Goal: Information Seeking & Learning: Find contact information

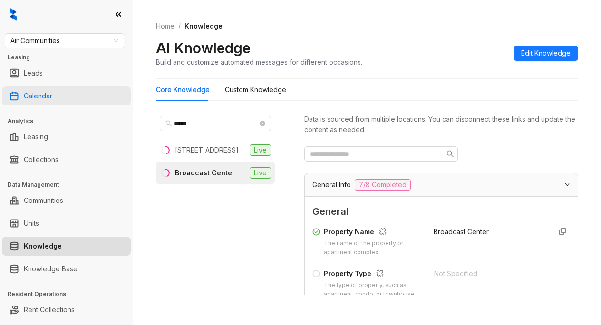
scroll to position [998, 0]
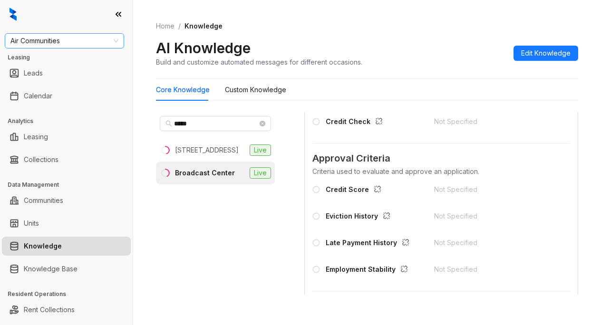
click at [69, 42] on span "Air Communities" at bounding box center [64, 41] width 108 height 14
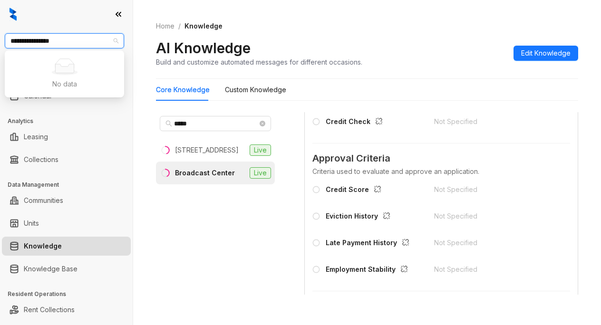
click at [15, 45] on input "**********" at bounding box center [59, 41] width 99 height 14
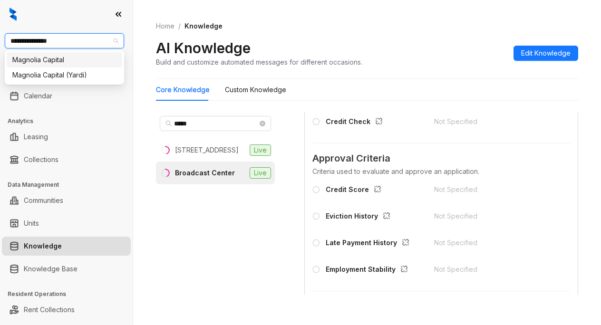
type input "**********"
click at [39, 55] on div "Magnolia Capital" at bounding box center [64, 60] width 104 height 10
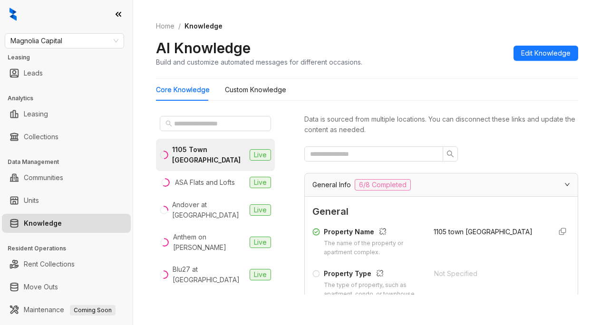
click at [472, 212] on span "General" at bounding box center [441, 211] width 258 height 15
click at [196, 124] on input "text" at bounding box center [216, 123] width 84 height 10
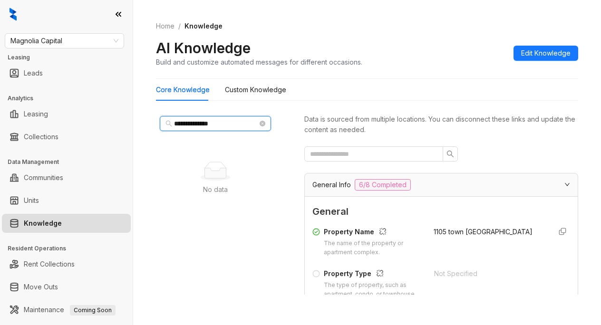
click at [214, 121] on input "**********" at bounding box center [216, 123] width 84 height 10
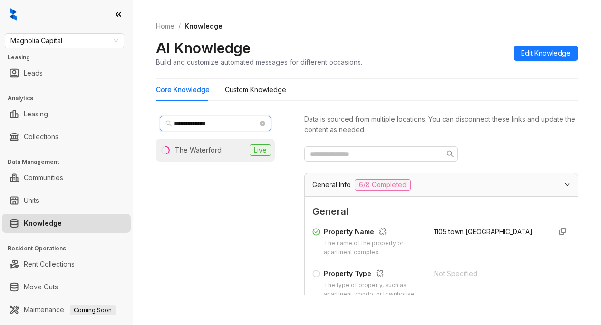
type input "**********"
click at [179, 152] on div "The Waterford" at bounding box center [198, 150] width 47 height 10
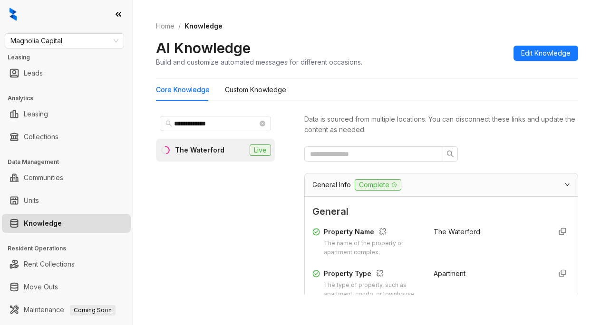
click at [425, 213] on span "General" at bounding box center [441, 211] width 258 height 15
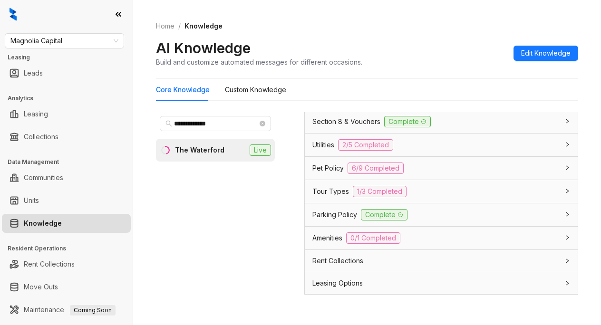
scroll to position [808, 0]
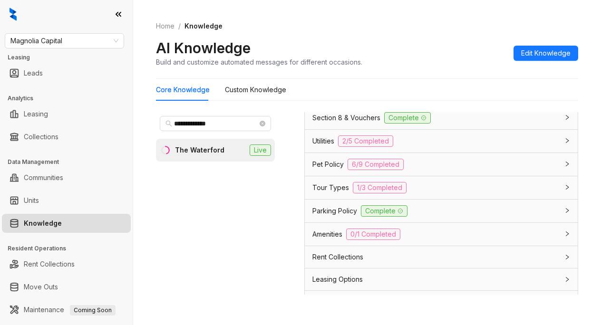
click at [324, 146] on span "Utilities" at bounding box center [323, 141] width 22 height 10
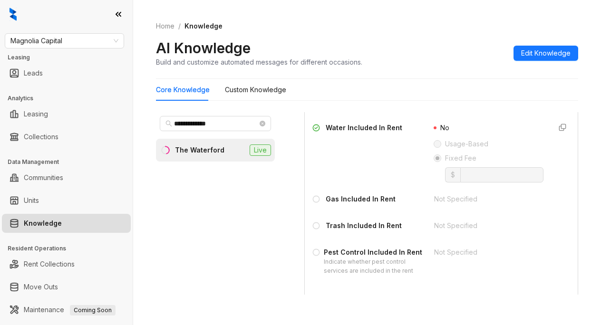
scroll to position [951, 0]
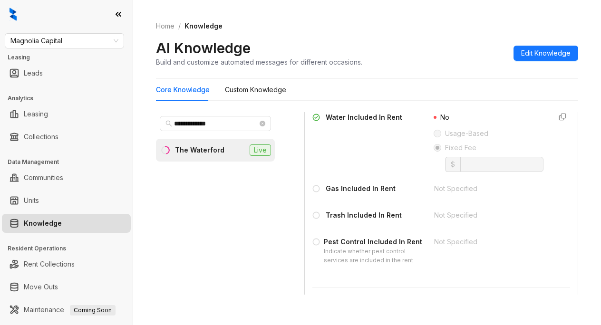
click at [471, 41] on div "AI Knowledge Build and customize automated messages for different occasions. Ed…" at bounding box center [367, 53] width 422 height 28
click at [81, 40] on span "Magnolia Capital" at bounding box center [64, 41] width 108 height 14
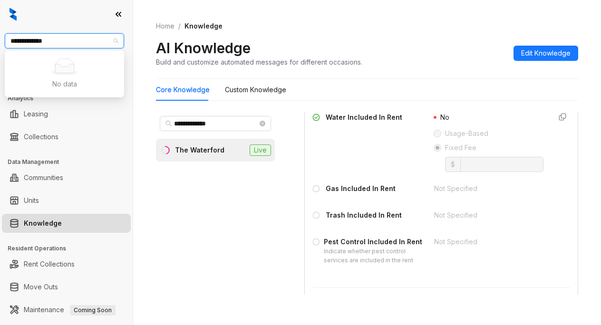
type input "**********"
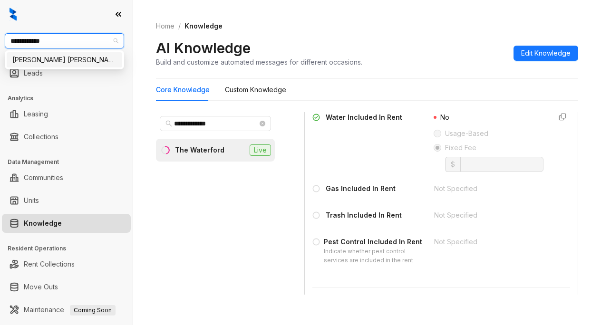
click at [76, 63] on div "Gates Hudson" at bounding box center [64, 60] width 104 height 10
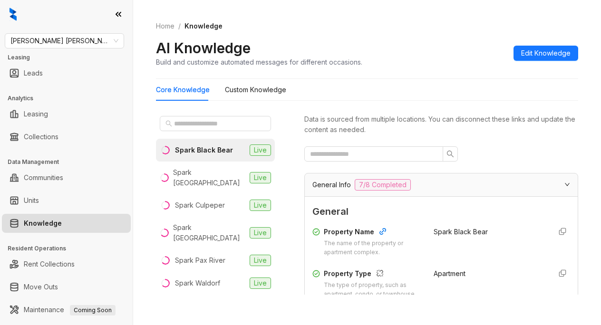
click at [197, 154] on div "Spark Black Bear" at bounding box center [204, 150] width 58 height 10
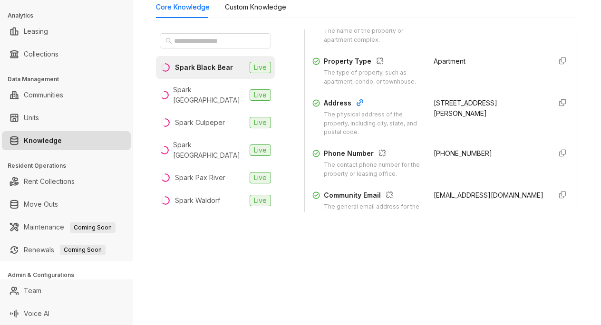
scroll to position [143, 0]
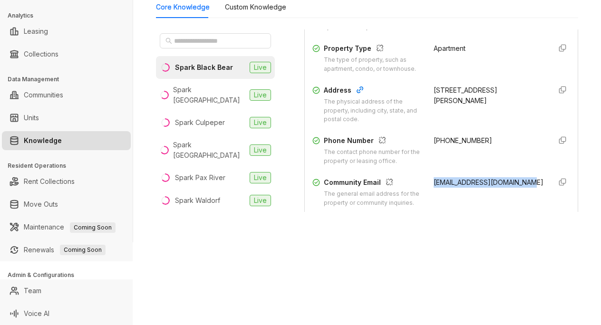
drag, startPoint x: 421, startPoint y: 193, endPoint x: 527, endPoint y: 193, distance: 106.5
click at [527, 193] on div "Community Email The general email address for the property or community inquiri…" at bounding box center [441, 192] width 258 height 30
click at [481, 186] on span "leasing@sparkblackbear.com" at bounding box center [489, 182] width 110 height 8
drag, startPoint x: 423, startPoint y: 191, endPoint x: 522, endPoint y: 197, distance: 99.5
click at [522, 197] on div "Community Email The general email address for the property or community inquiri…" at bounding box center [441, 192] width 258 height 30
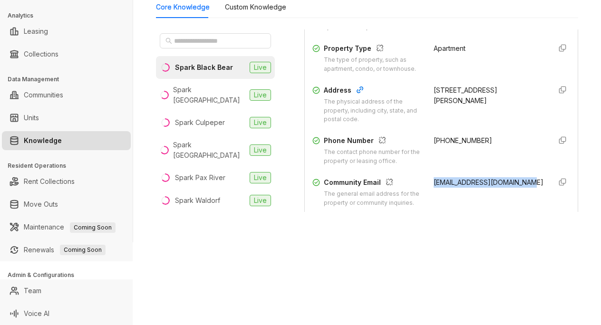
copy span "leasing@sparkblackbear.com"
drag, startPoint x: 500, startPoint y: 32, endPoint x: 506, endPoint y: 27, distance: 7.7
click at [500, 32] on div "Spark Black Bear" at bounding box center [489, 16] width 110 height 30
drag, startPoint x: 369, startPoint y: 260, endPoint x: 369, endPoint y: 240, distance: 20.0
click at [371, 256] on div "Gates Hudson Leasing Leads Analytics Leasing Collections Data Management Commun…" at bounding box center [300, 162] width 601 height 325
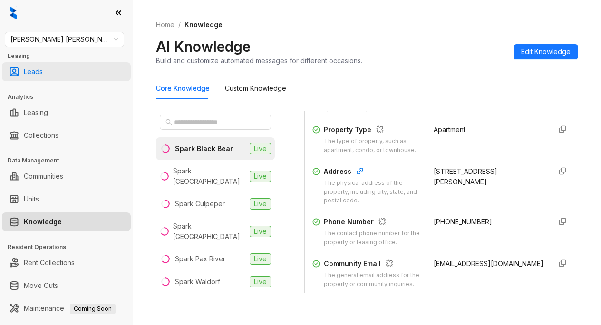
scroll to position [0, 0]
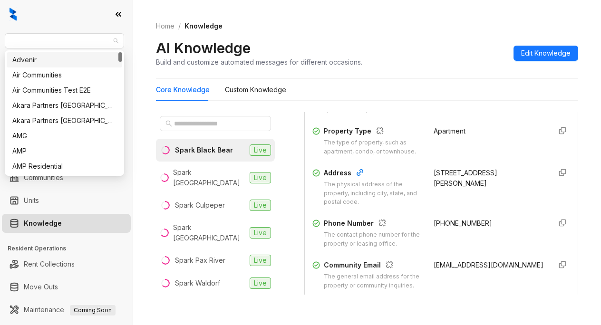
drag, startPoint x: 77, startPoint y: 45, endPoint x: 1, endPoint y: 39, distance: 76.7
click at [1, 39] on div "Gates Hudson Leasing Leads Analytics Leasing Collections Data Management Commun…" at bounding box center [66, 162] width 133 height 325
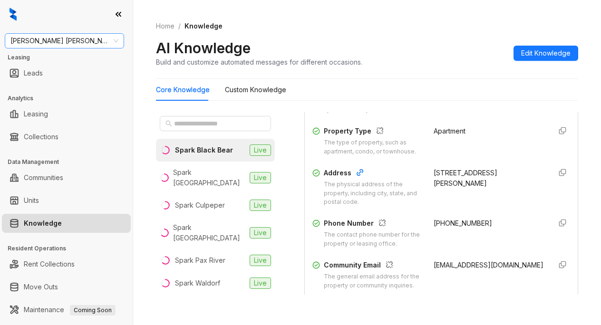
drag, startPoint x: 25, startPoint y: 36, endPoint x: 26, endPoint y: 47, distance: 11.0
click at [26, 47] on span "Gates Hudson" at bounding box center [64, 41] width 108 height 14
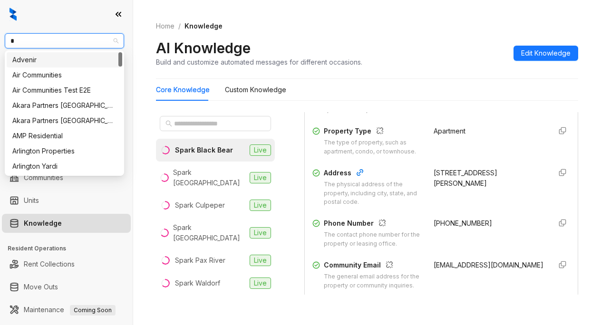
type input "**"
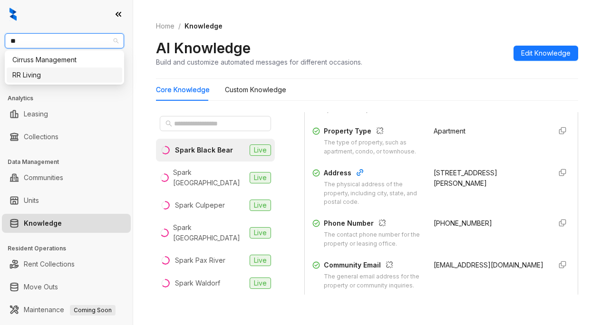
click at [30, 80] on div "RR Living" at bounding box center [65, 75] width 116 height 15
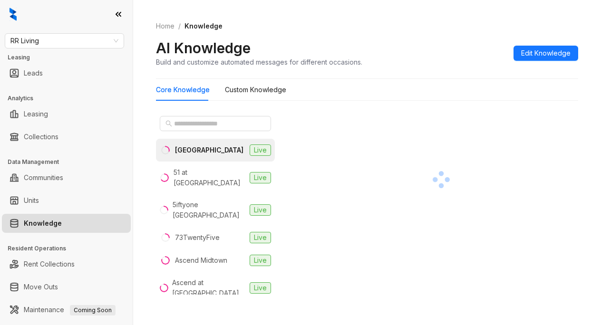
click at [378, 174] on div at bounding box center [441, 179] width 274 height 135
click at [208, 123] on input "text" at bounding box center [216, 123] width 84 height 10
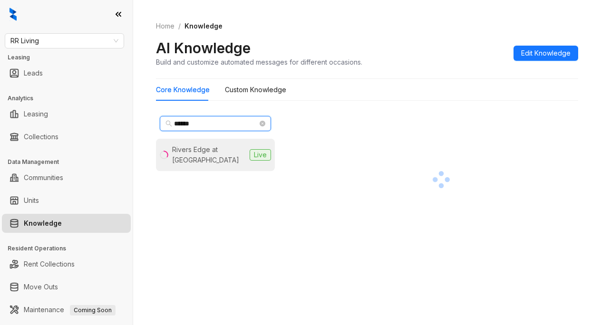
type input "******"
click at [180, 157] on div "Rivers Edge at [GEOGRAPHIC_DATA]" at bounding box center [209, 155] width 74 height 21
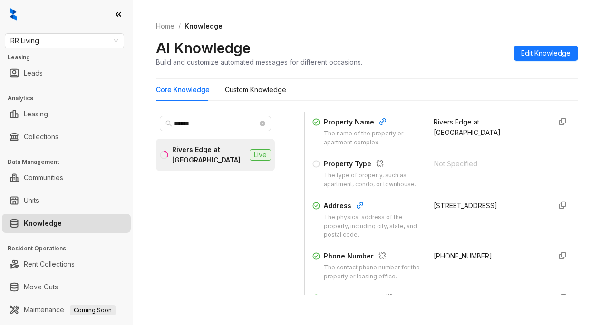
scroll to position [190, 0]
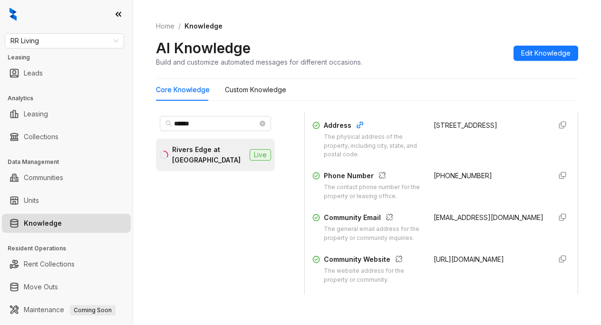
drag, startPoint x: 421, startPoint y: 135, endPoint x: 467, endPoint y: 152, distance: 48.9
click at [467, 152] on div "Address The physical address of the property, including city, state, and postal…" at bounding box center [441, 139] width 258 height 39
copy div "[STREET_ADDRESS]"
click at [337, 28] on ol "Home / Knowledge" at bounding box center [367, 26] width 422 height 10
click at [184, 272] on div "****** Rivers Edge at Carolina Stadium Live" at bounding box center [215, 203] width 119 height 183
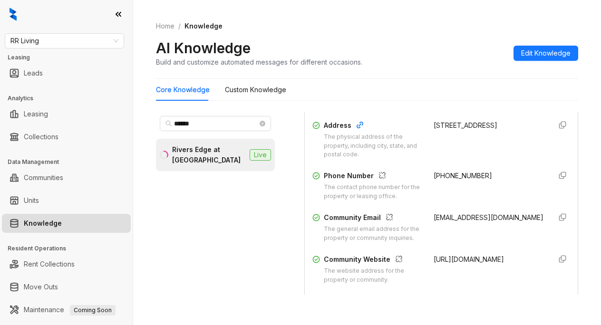
click at [286, 273] on div "****** Rivers Edge at Carolina Stadium Live" at bounding box center [222, 207] width 133 height 191
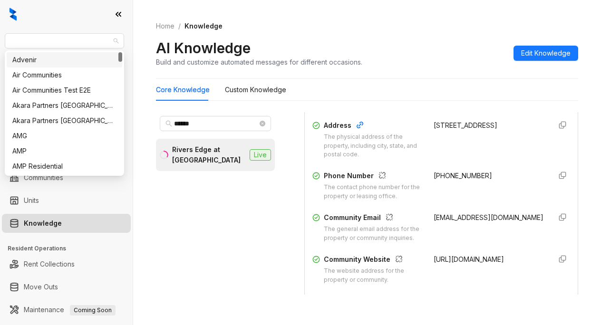
drag, startPoint x: 61, startPoint y: 43, endPoint x: -29, endPoint y: 34, distance: 91.2
click at [0, 34] on html "RR Living Leasing Leads Analytics Leasing Collections Data Management Communiti…" at bounding box center [300, 162] width 601 height 325
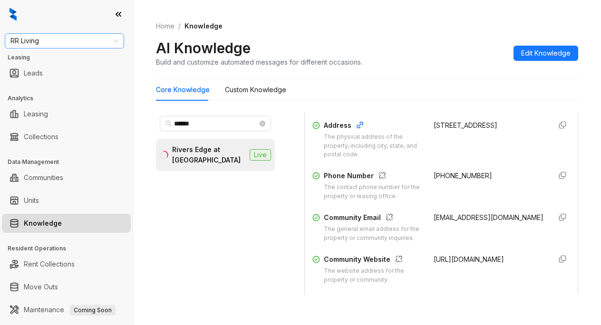
click at [20, 39] on span "RR Living" at bounding box center [64, 41] width 108 height 14
type input "******"
click at [29, 65] on div "Air Communities" at bounding box center [64, 60] width 104 height 10
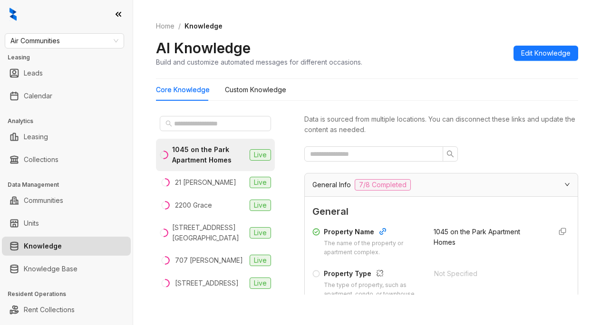
click at [415, 37] on div "Home / Knowledge AI Knowledge Build and customize automated messages for differ…" at bounding box center [367, 44] width 422 height 69
click at [180, 120] on input "text" at bounding box center [216, 123] width 84 height 10
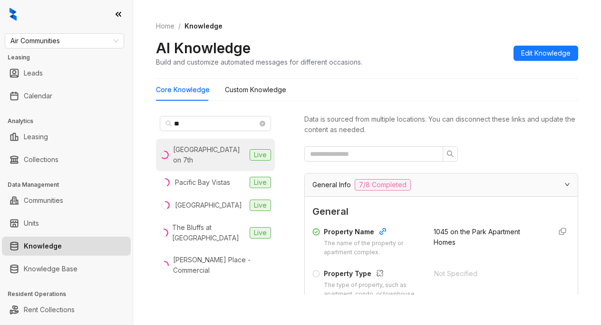
click at [196, 151] on div "[GEOGRAPHIC_DATA] on 7th" at bounding box center [209, 155] width 73 height 21
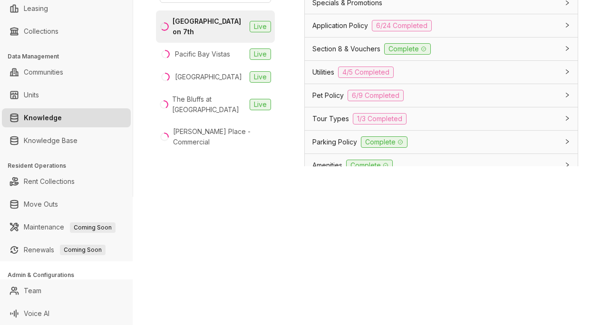
scroll to position [713, 0]
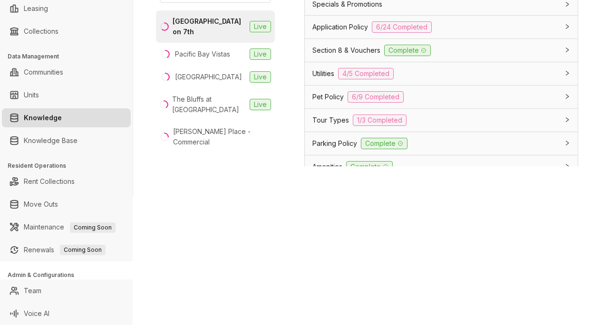
click at [328, 79] on span "Utilities" at bounding box center [323, 73] width 22 height 10
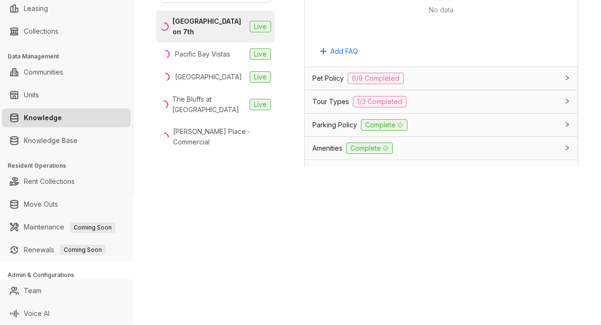
scroll to position [1236, 0]
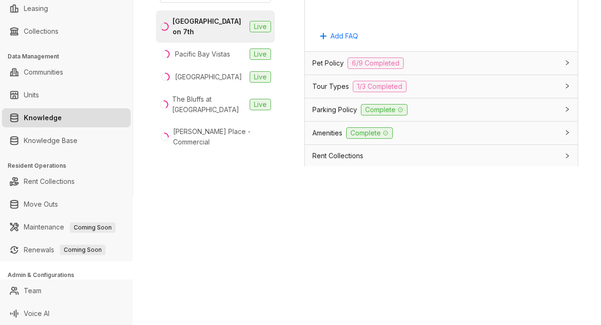
click at [330, 214] on div "Air Communities Leasing Leads Calendar Analytics Leasing Collections Data Manag…" at bounding box center [300, 162] width 601 height 325
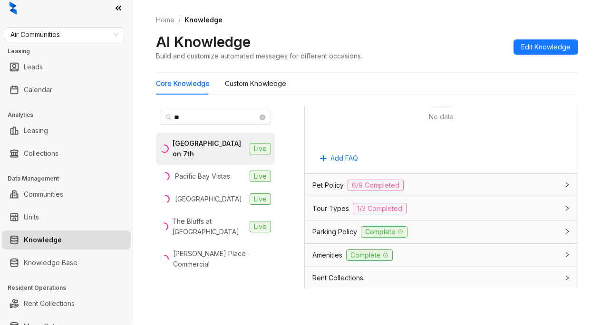
scroll to position [0, 0]
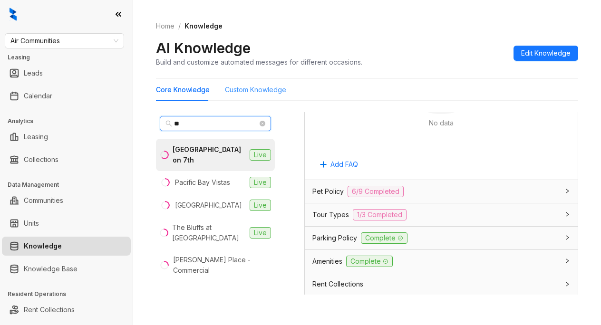
drag, startPoint x: 199, startPoint y: 119, endPoint x: 229, endPoint y: 99, distance: 36.7
click at [154, 125] on div "Home / Knowledge AI Knowledge Build and customize automated messages for differ…" at bounding box center [367, 162] width 468 height 325
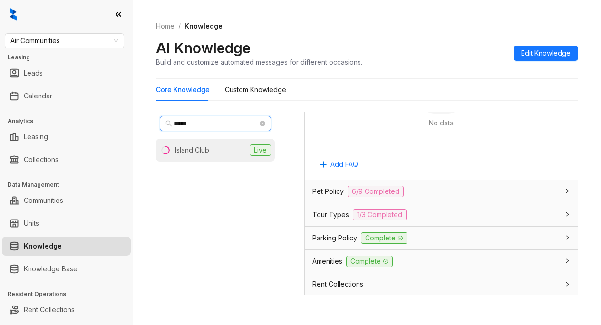
type input "*****"
click at [200, 149] on div "Island Club" at bounding box center [192, 150] width 34 height 10
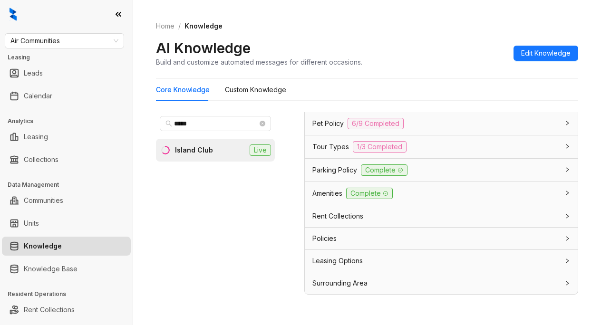
scroll to position [843, 0]
click at [336, 173] on span "Parking Policy" at bounding box center [334, 170] width 45 height 10
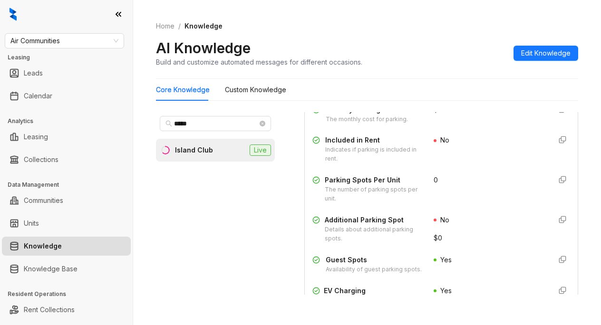
scroll to position [938, 0]
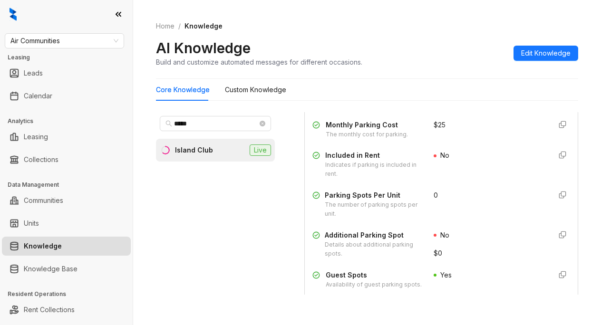
click at [461, 25] on ol "Home / Knowledge" at bounding box center [367, 26] width 422 height 10
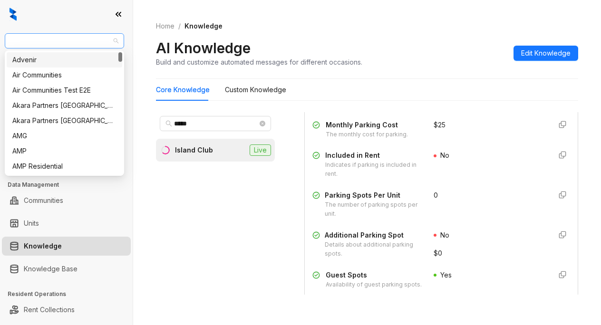
click at [83, 36] on span "Air Communities" at bounding box center [64, 41] width 108 height 14
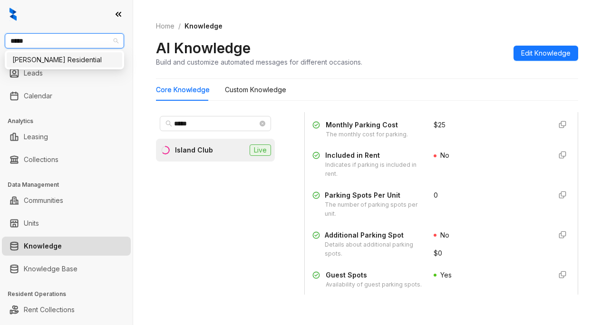
type input "******"
click at [53, 56] on div "[PERSON_NAME] Residential" at bounding box center [64, 60] width 104 height 10
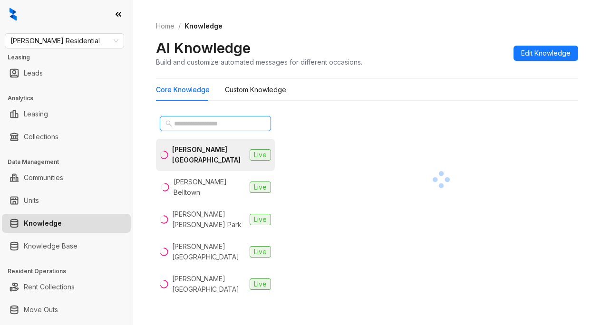
click at [174, 121] on input "text" at bounding box center [216, 123] width 84 height 10
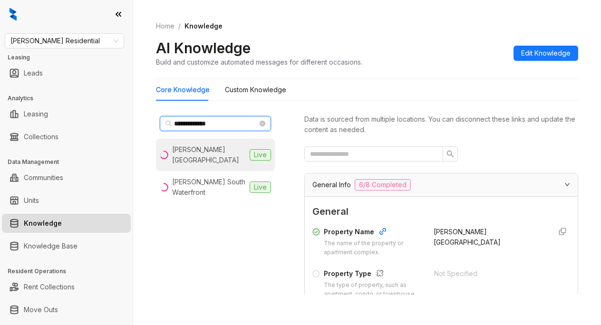
type input "**********"
click at [185, 154] on div "[PERSON_NAME] [GEOGRAPHIC_DATA]" at bounding box center [209, 155] width 74 height 21
click at [257, 224] on div "**********" at bounding box center [215, 203] width 119 height 183
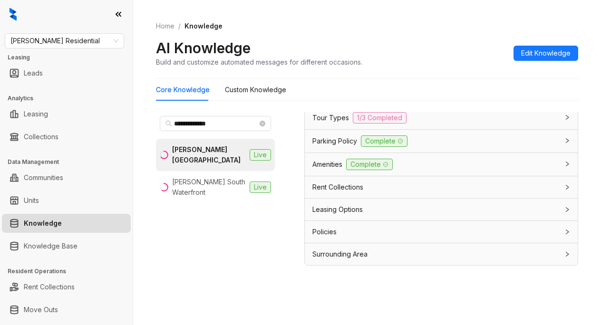
scroll to position [30, 0]
click at [323, 212] on span "Leasing Options" at bounding box center [337, 208] width 50 height 10
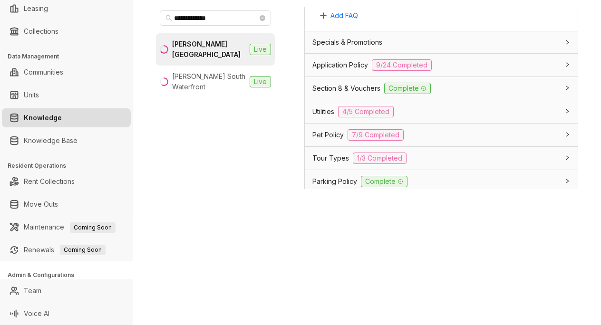
scroll to position [665, 0]
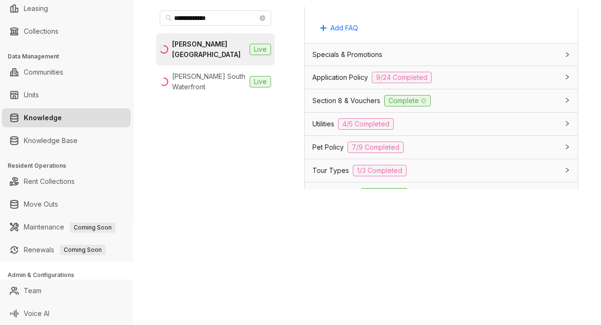
click at [331, 60] on span "Specials & Promotions" at bounding box center [347, 54] width 70 height 10
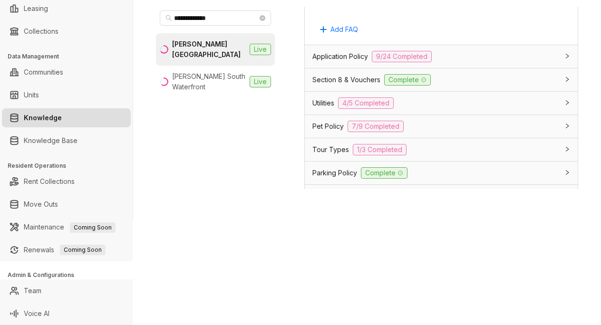
scroll to position [1140, 0]
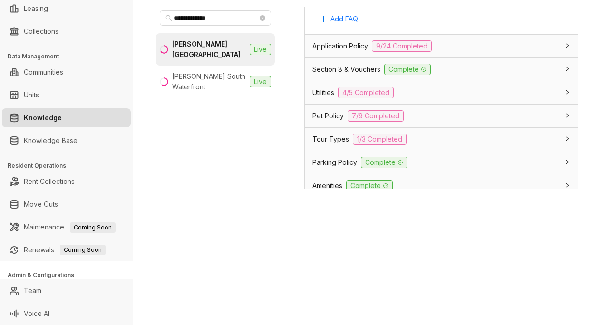
click at [356, 271] on div "**********" at bounding box center [300, 162] width 601 height 325
